Goal: Navigation & Orientation: Find specific page/section

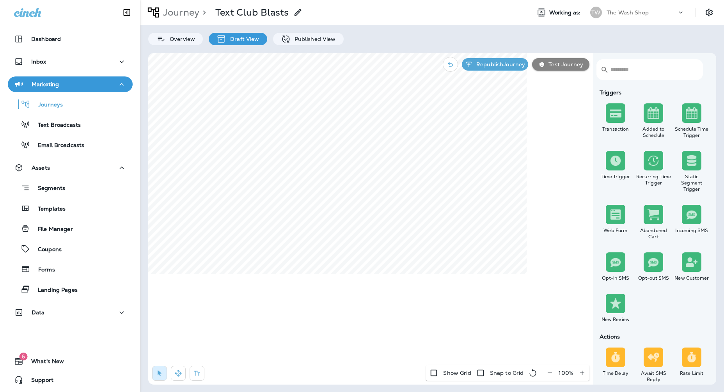
click at [625, 17] on div "The Wash Shop" at bounding box center [642, 13] width 70 height 12
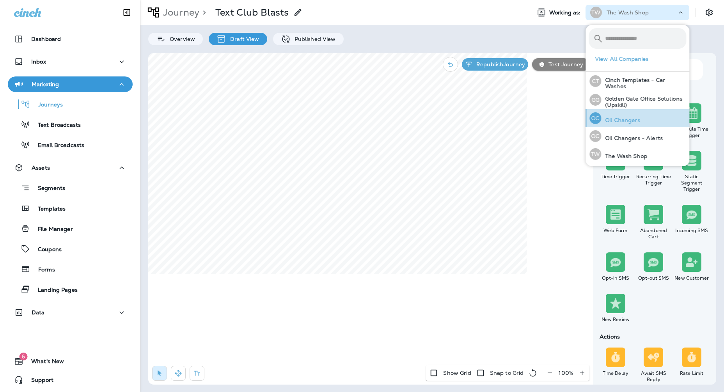
click at [624, 118] on p "Oil Changers" at bounding box center [620, 120] width 39 height 6
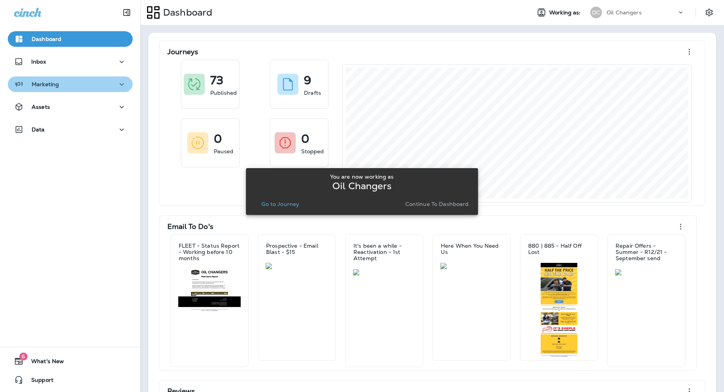
click at [53, 85] on p "Marketing" at bounding box center [45, 84] width 27 height 6
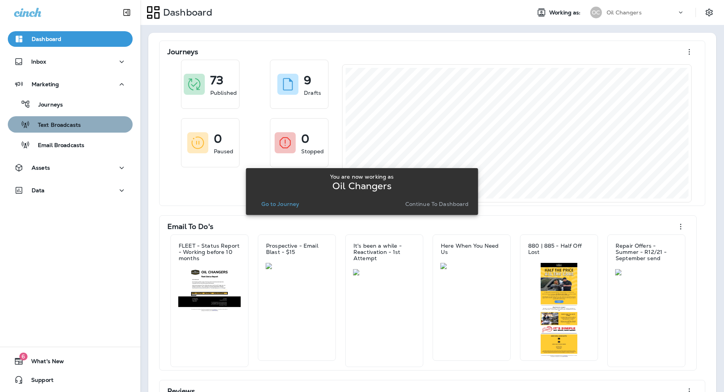
click at [77, 130] on div "Text Broadcasts" at bounding box center [46, 125] width 70 height 12
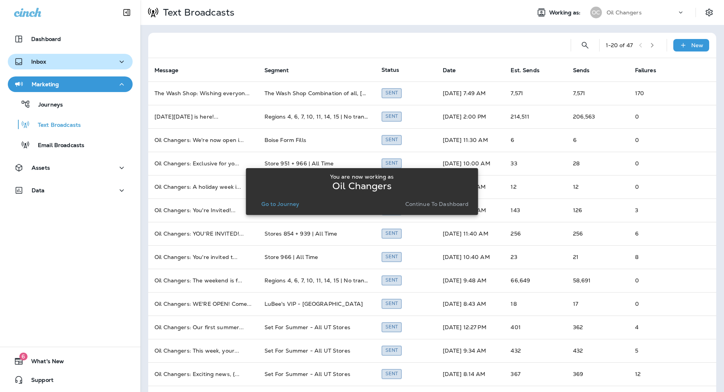
click at [91, 63] on div "Inbox" at bounding box center [70, 62] width 112 height 10
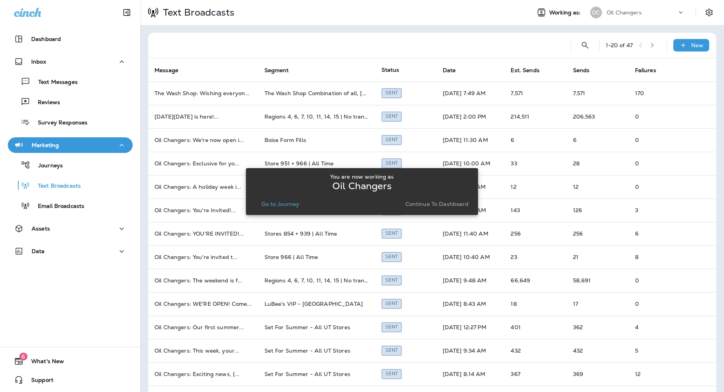
click at [92, 50] on div "Dashboard" at bounding box center [70, 41] width 140 height 20
click at [77, 38] on div "Dashboard" at bounding box center [70, 38] width 112 height 9
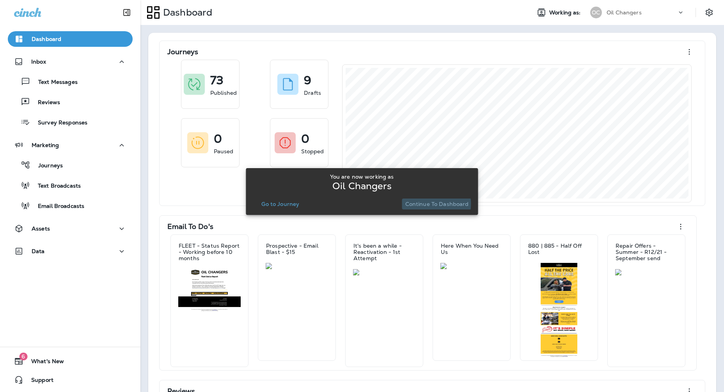
click at [426, 204] on p "Continue to Dashboard" at bounding box center [437, 204] width 64 height 6
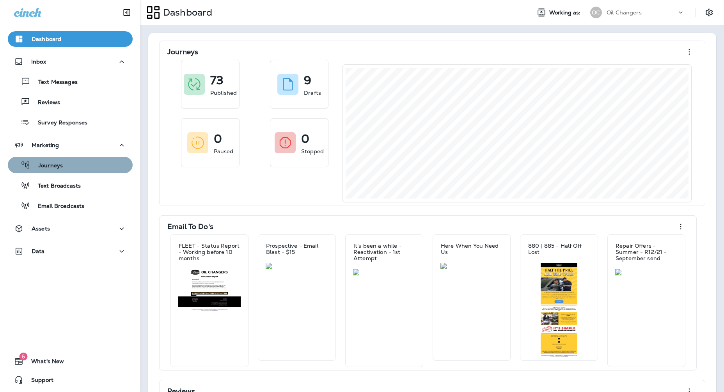
click at [63, 163] on div "Journeys" at bounding box center [70, 165] width 119 height 12
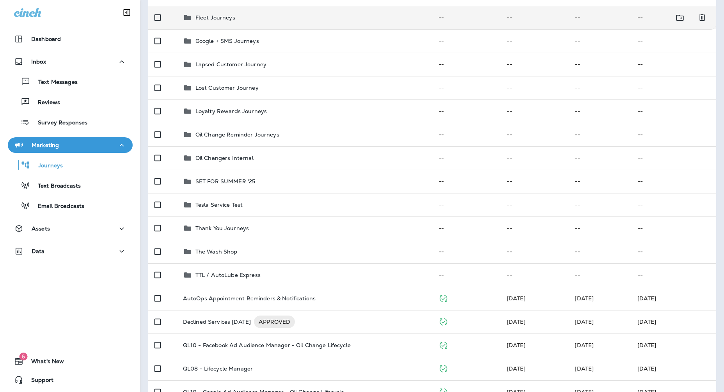
scroll to position [294, 0]
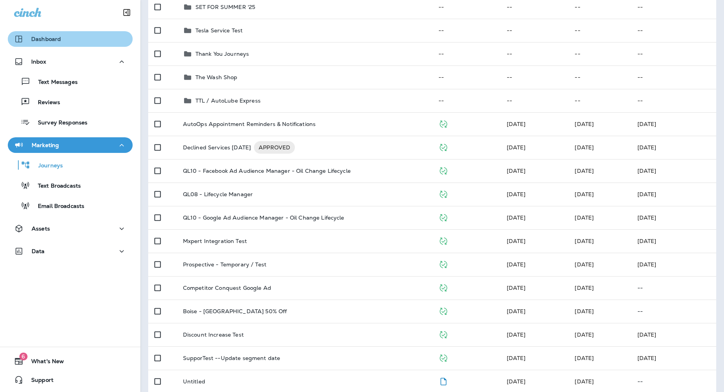
click at [78, 43] on div "Dashboard" at bounding box center [70, 38] width 112 height 9
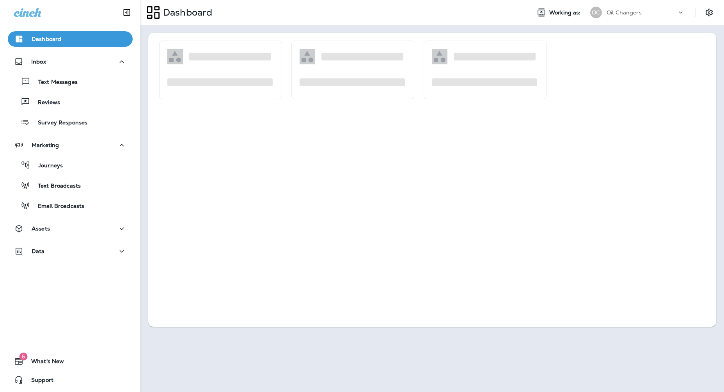
click at [78, 43] on div "Dashboard" at bounding box center [70, 38] width 112 height 9
